Goal: Information Seeking & Learning: Learn about a topic

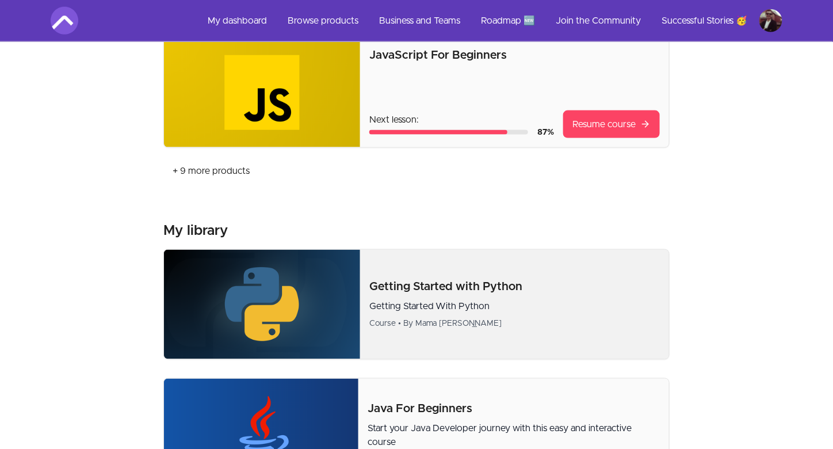
scroll to position [576, 0]
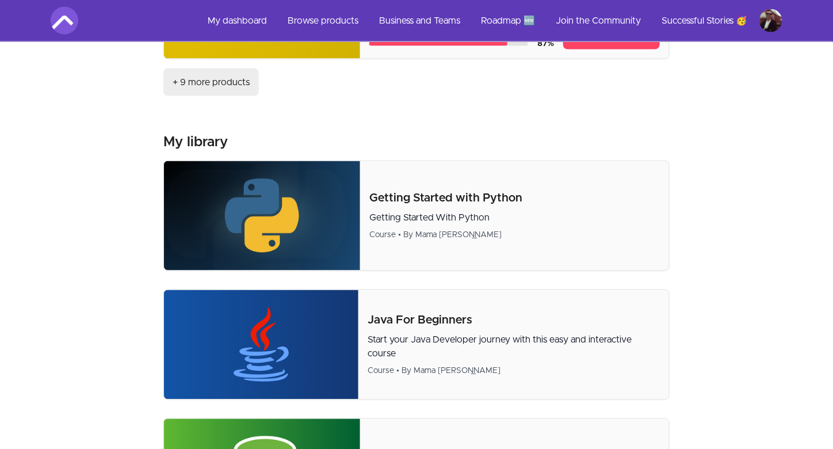
click at [213, 82] on link "+ 9 more products" at bounding box center [211, 82] width 96 height 28
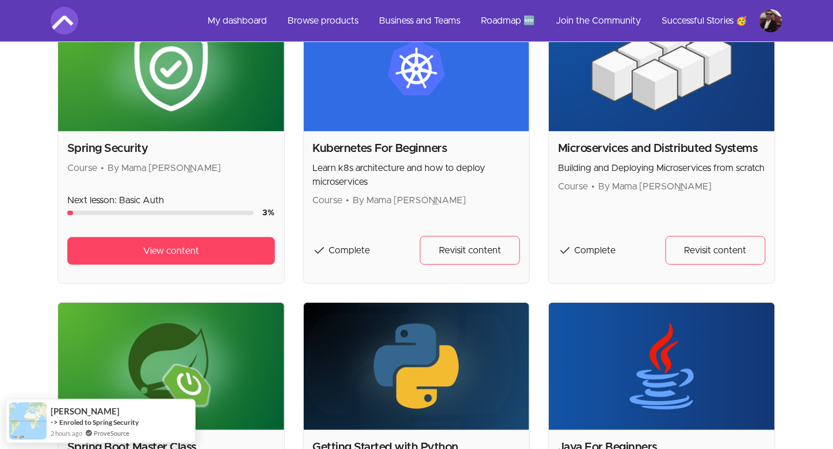
scroll to position [1324, 0]
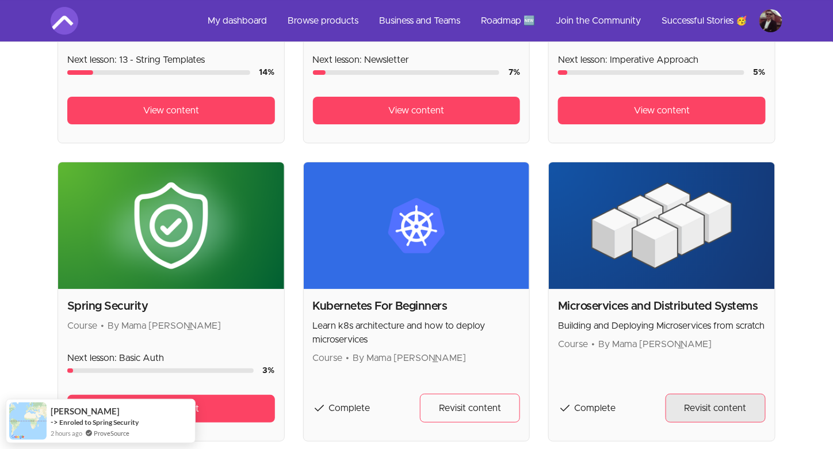
click at [723, 417] on link "Revisit content" at bounding box center [716, 408] width 100 height 29
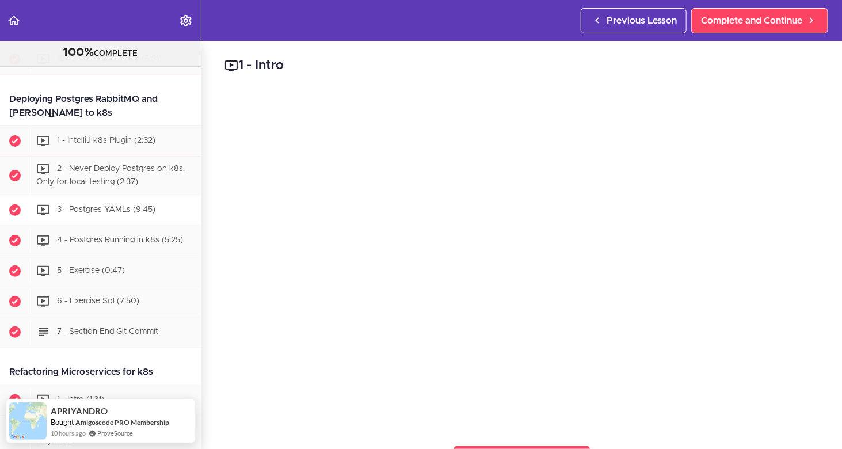
scroll to position [3799, 0]
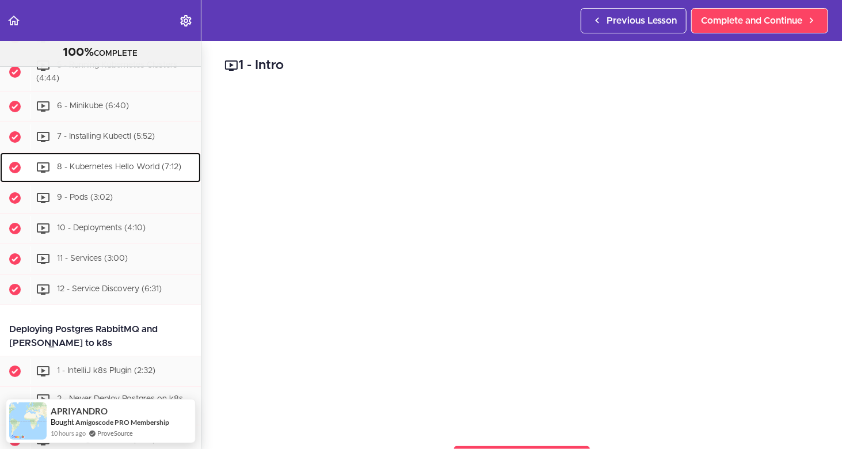
click at [112, 171] on span "8 - Kubernetes Hello World (7:12)" at bounding box center [119, 167] width 124 height 8
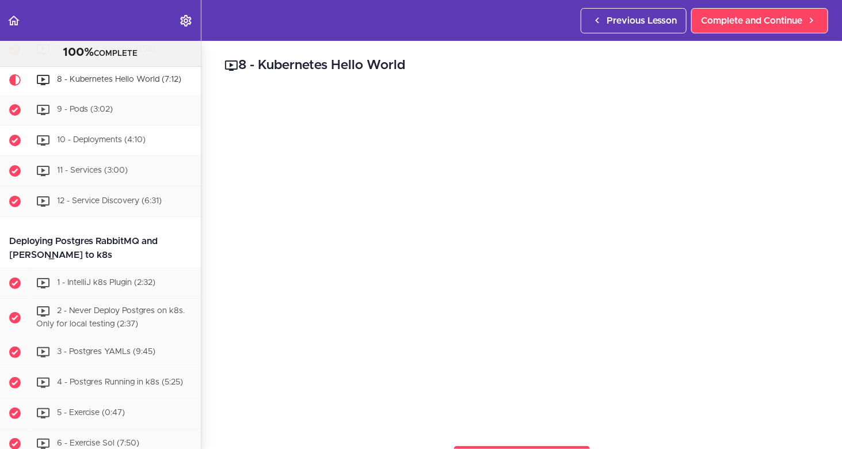
scroll to position [3852, 0]
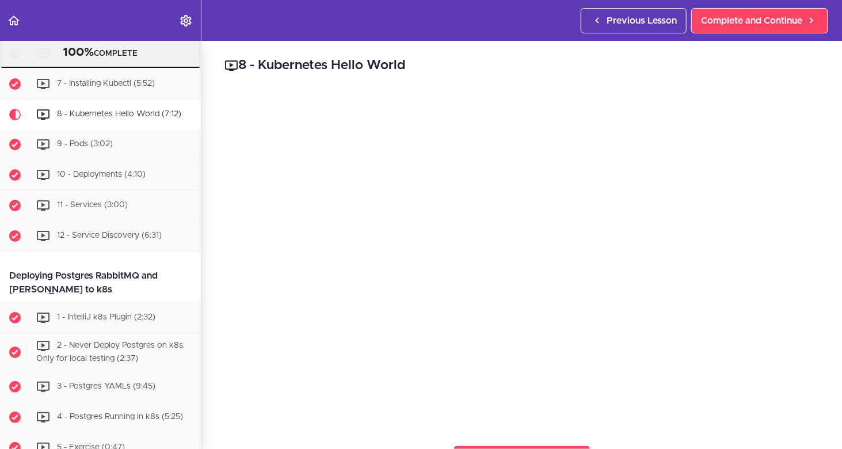
click at [111, 57] on span "6 - Minikube (6:40)" at bounding box center [93, 53] width 72 height 8
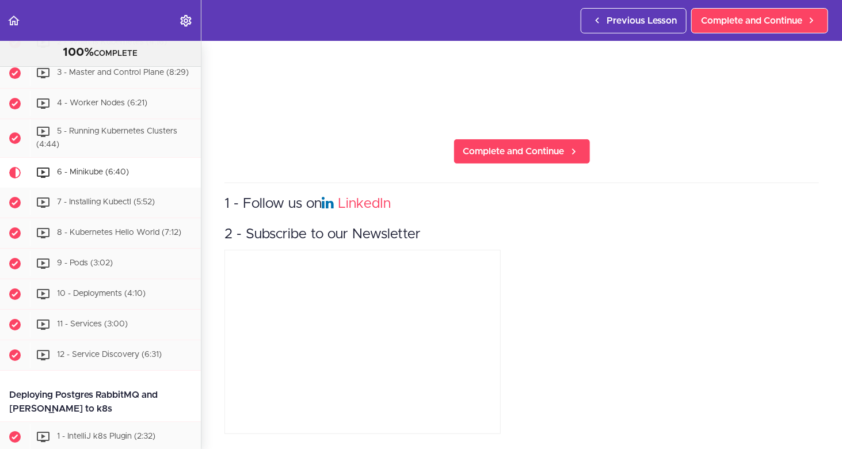
scroll to position [3734, 0]
click at [113, 214] on div "7 - Installing Kubectl (5:52)" at bounding box center [115, 201] width 171 height 25
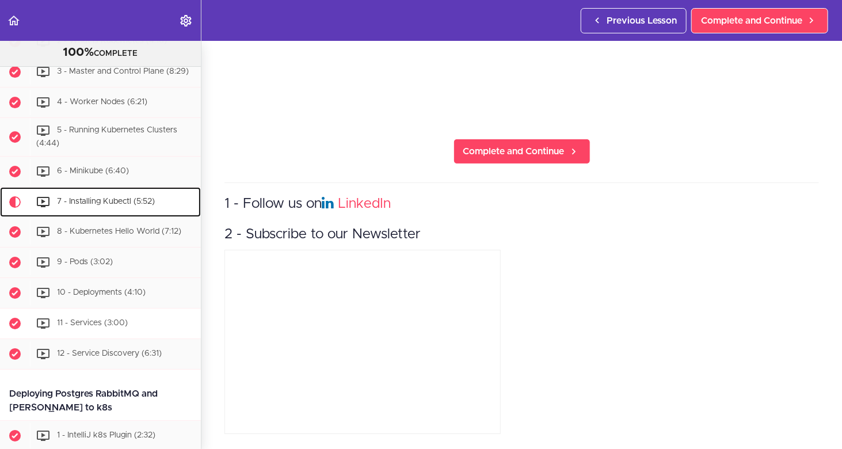
scroll to position [3879, 0]
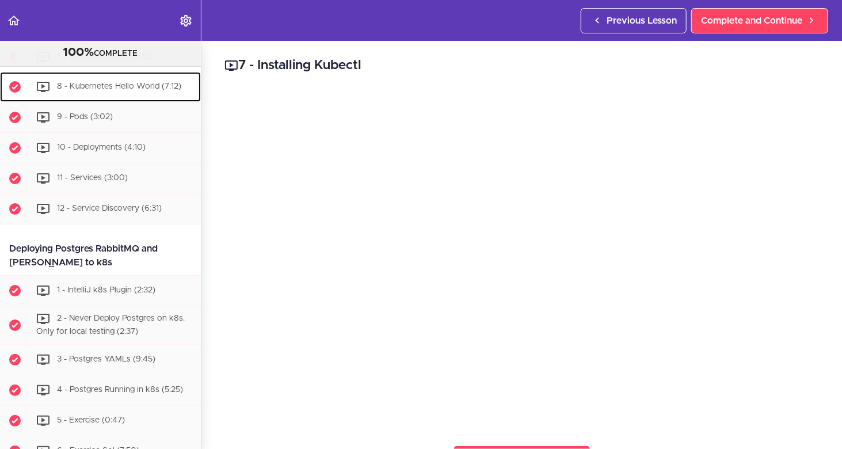
click at [135, 90] on span "8 - Kubernetes Hello World (7:12)" at bounding box center [119, 86] width 124 height 8
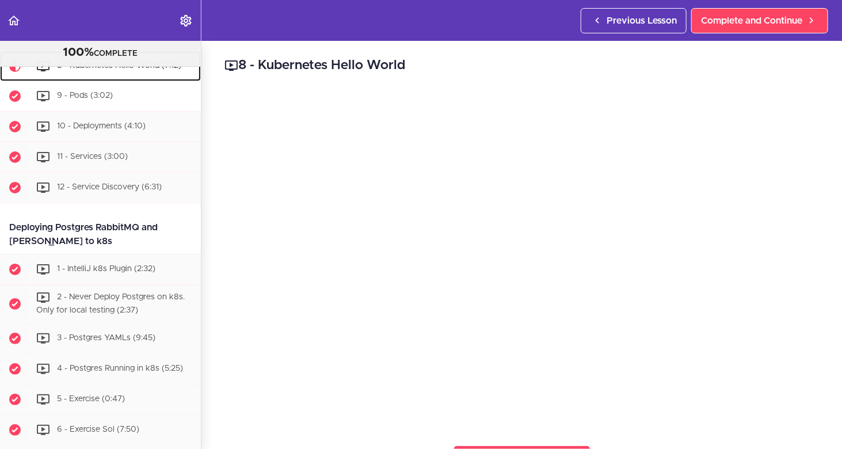
scroll to position [3910, 0]
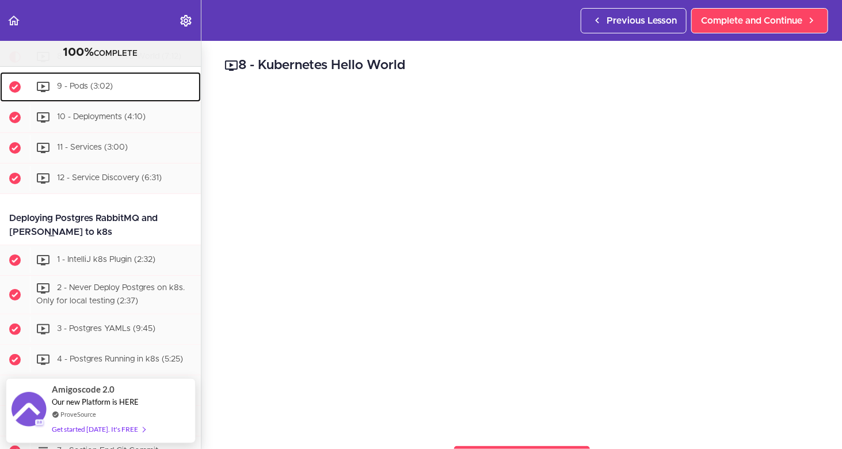
click at [112, 90] on span "9 - Pods (3:02)" at bounding box center [85, 86] width 56 height 8
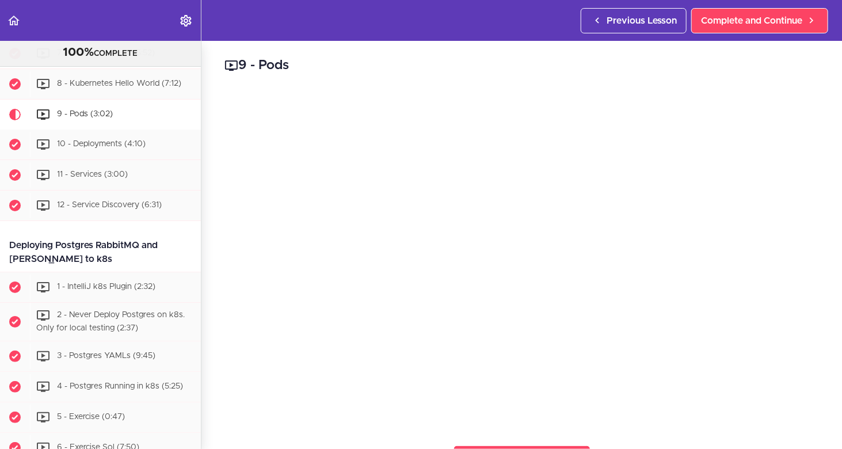
scroll to position [3882, 0]
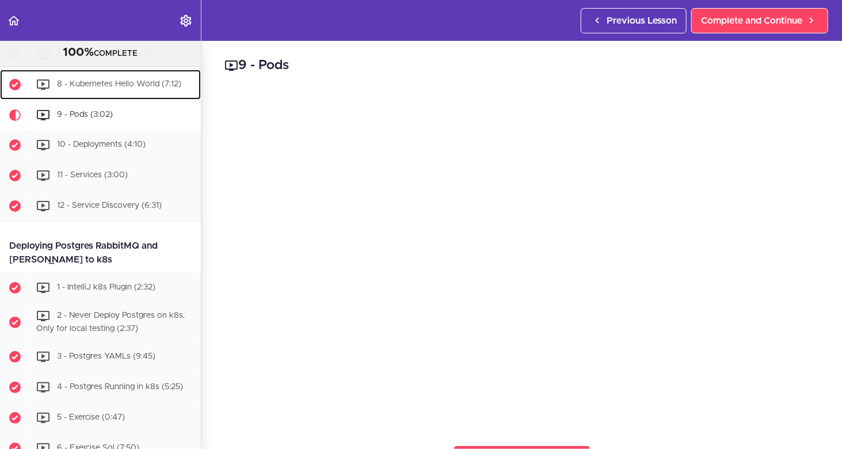
click at [144, 88] on span "8 - Kubernetes Hello World (7:12)" at bounding box center [119, 84] width 124 height 8
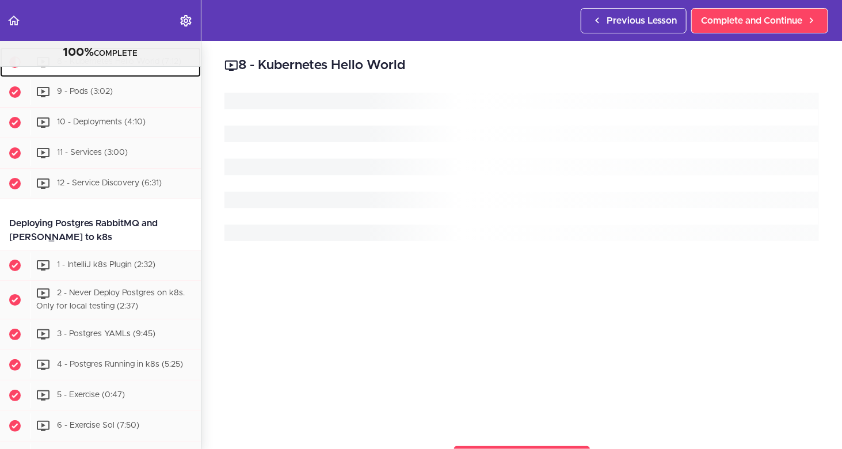
scroll to position [3910, 0]
